Goal: Information Seeking & Learning: Learn about a topic

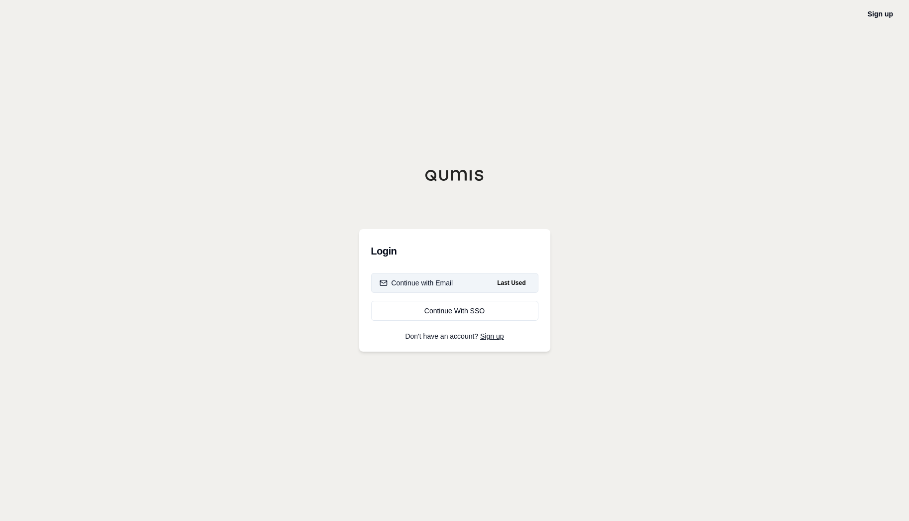
click at [423, 280] on div "Continue with Email" at bounding box center [416, 283] width 74 height 10
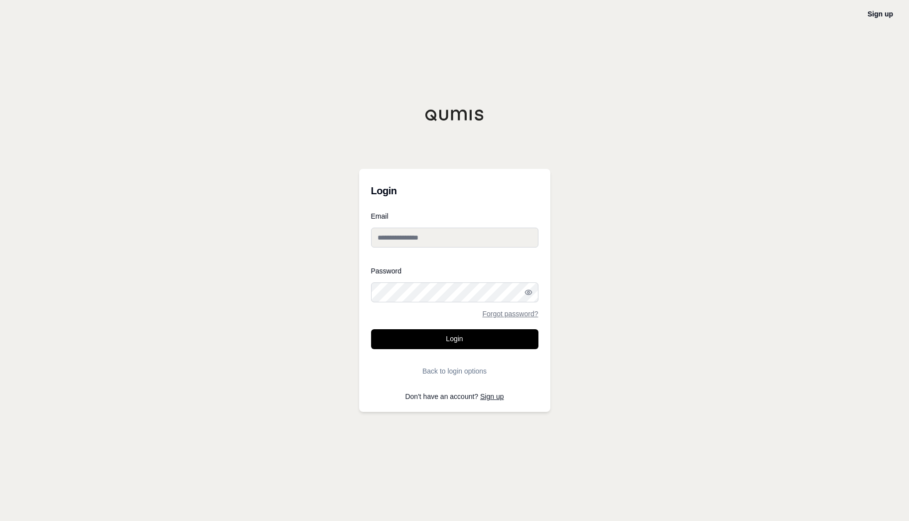
click at [381, 234] on input "Email" at bounding box center [454, 238] width 167 height 20
type input "**********"
click at [371, 329] on button "Login" at bounding box center [454, 339] width 167 height 20
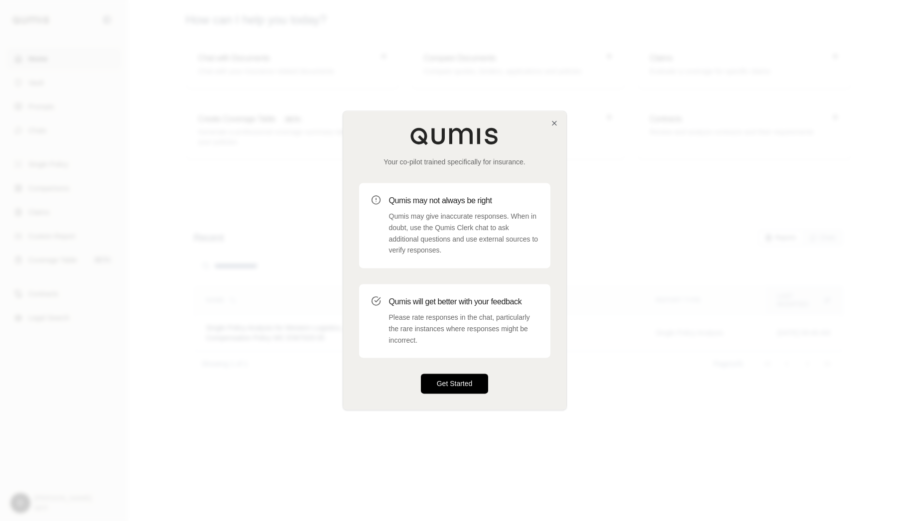
click at [435, 381] on button "Get Started" at bounding box center [455, 384] width 68 height 20
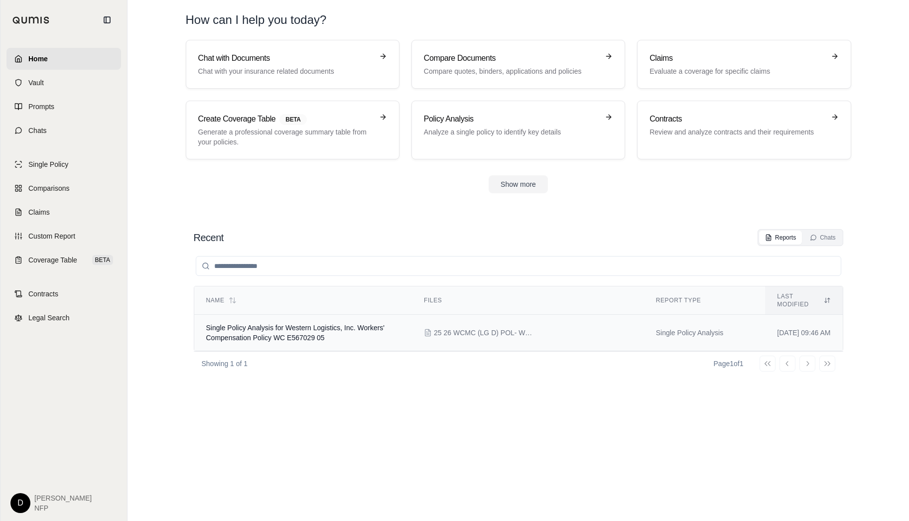
click at [252, 324] on span "Single Policy Analysis for Western Logistics, Inc. Workers' Compensation Policy…" at bounding box center [295, 333] width 179 height 18
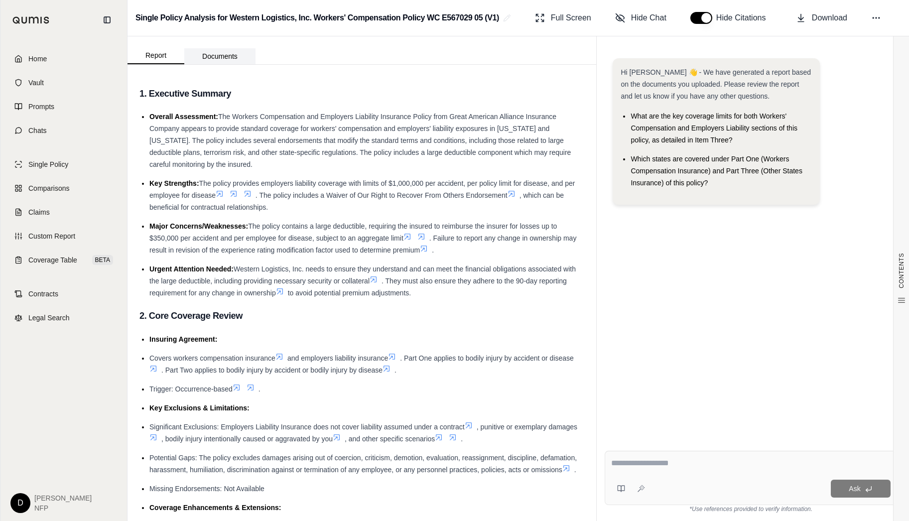
click at [209, 57] on button "Documents" at bounding box center [219, 56] width 71 height 16
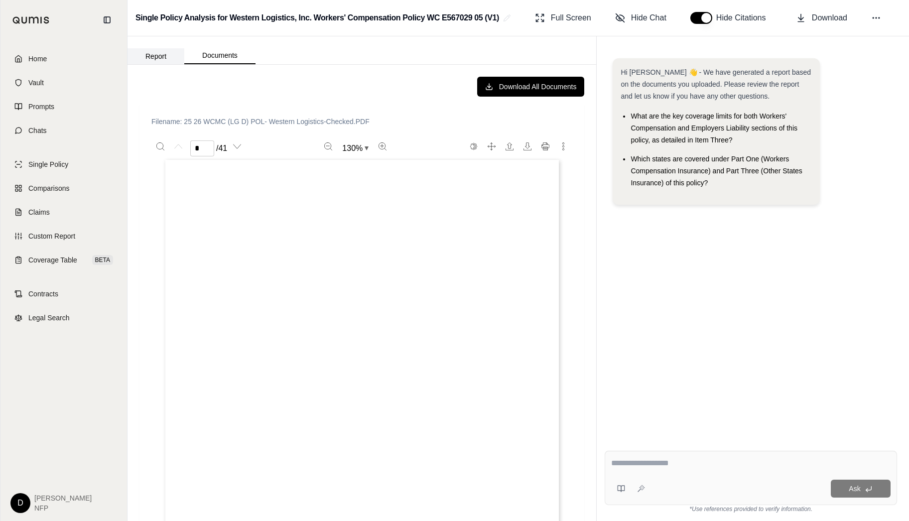
click at [147, 56] on button "Report" at bounding box center [155, 56] width 57 height 16
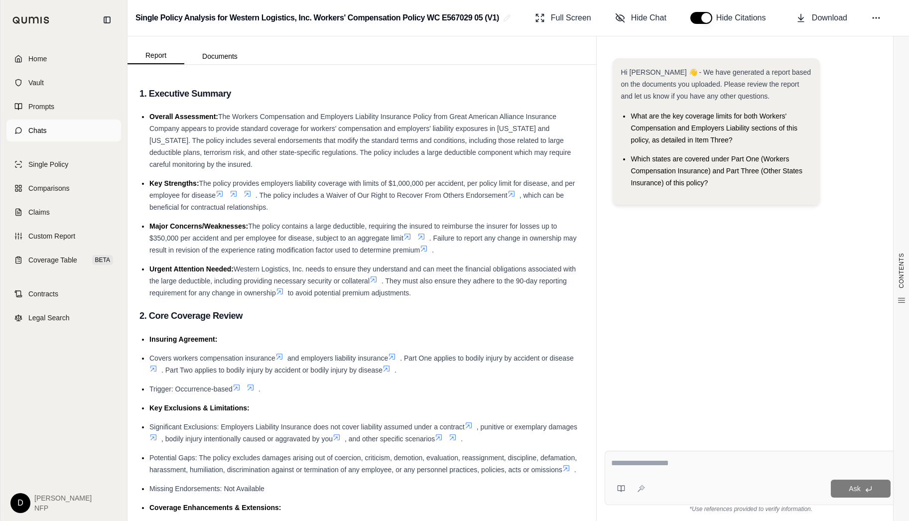
click at [33, 131] on span "Chats" at bounding box center [37, 130] width 18 height 10
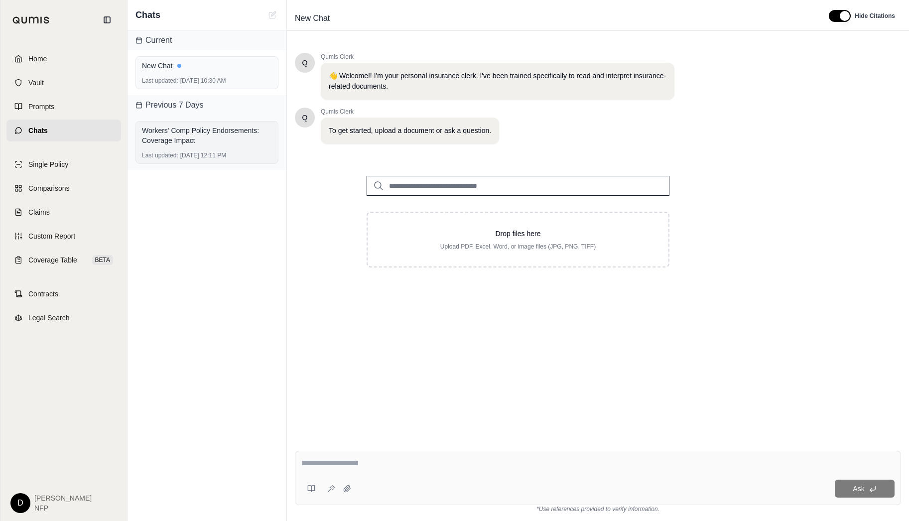
click at [174, 134] on div "Workers' Comp Policy Endorsements: Coverage Impact" at bounding box center [207, 135] width 130 height 20
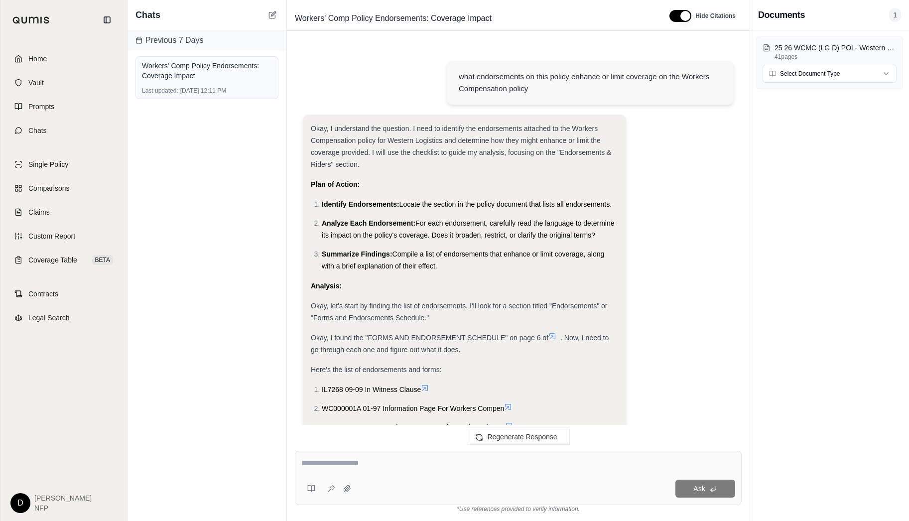
scroll to position [6153, 0]
